Goal: Task Accomplishment & Management: Use online tool/utility

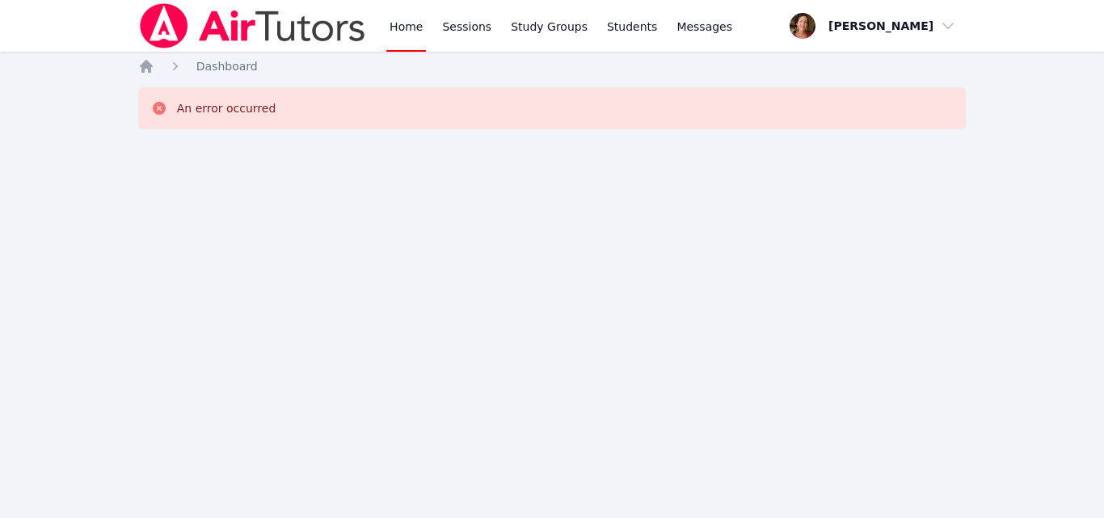
click at [739, 284] on div "Home Sessions Study Groups Students Messages Open user menu [PERSON_NAME] Open …" at bounding box center [552, 259] width 1104 height 518
click at [464, 26] on link "Sessions" at bounding box center [467, 26] width 56 height 52
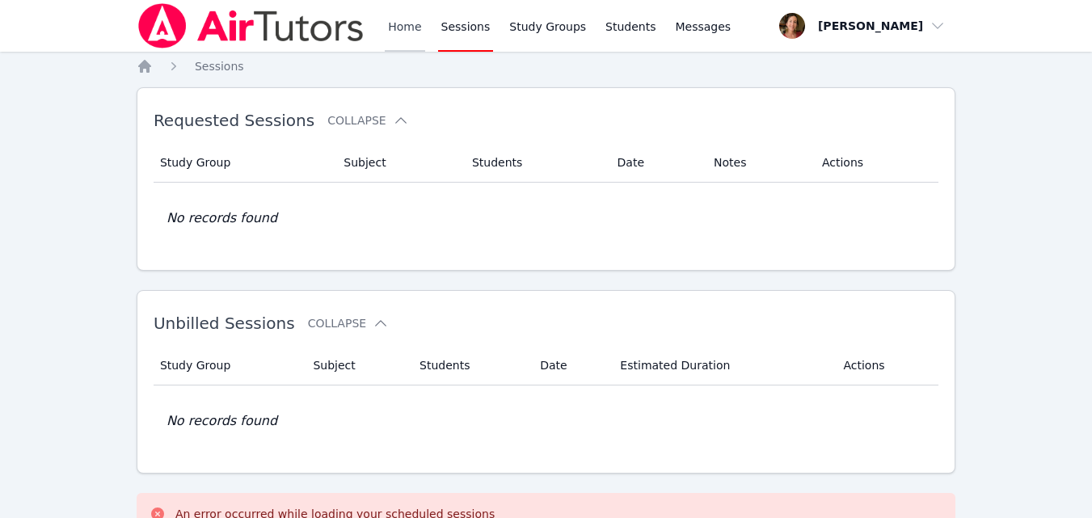
click at [406, 22] on link "Home" at bounding box center [405, 26] width 40 height 52
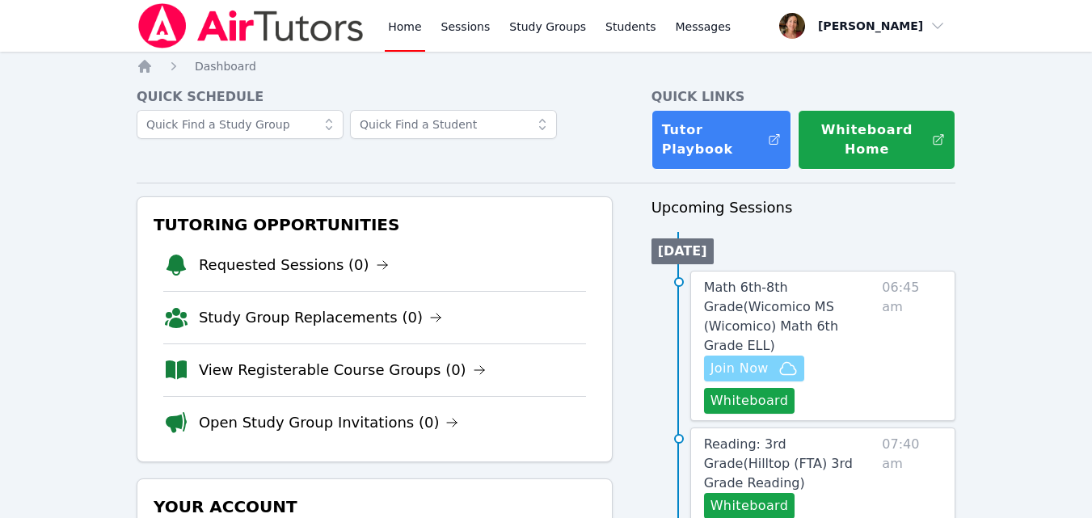
click at [741, 359] on span "Join Now" at bounding box center [739, 368] width 58 height 19
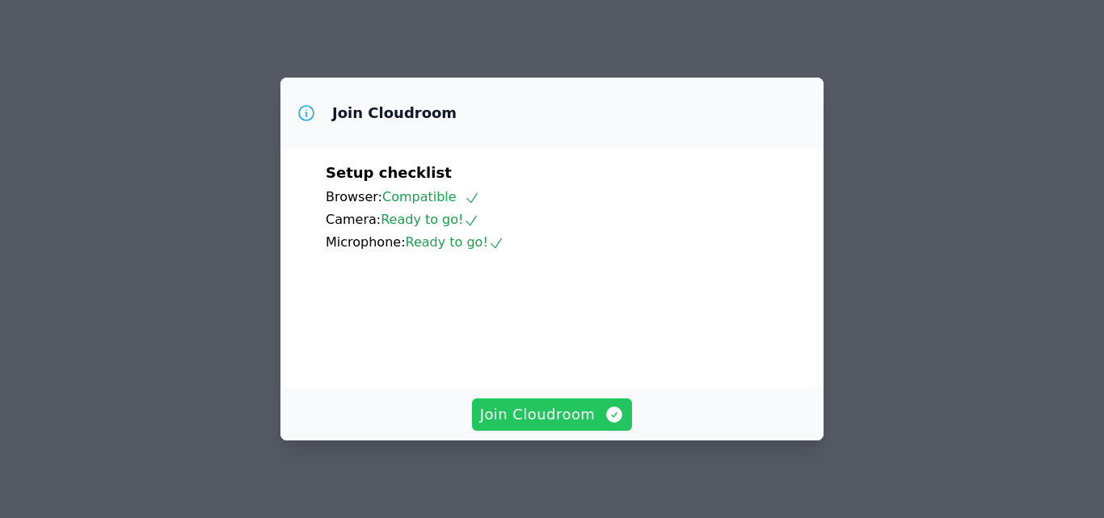
click at [538, 403] on span "Join Cloudroom" at bounding box center [552, 414] width 145 height 23
